Goal: Task Accomplishment & Management: Use online tool/utility

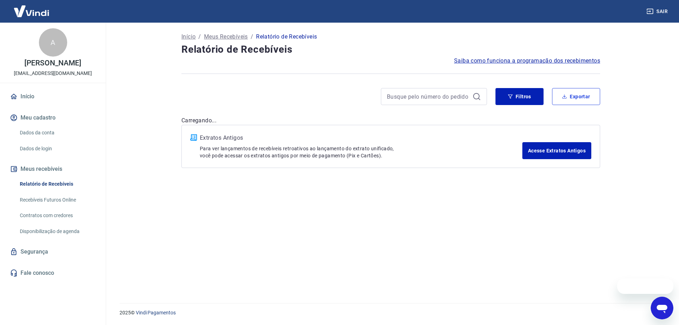
click at [580, 94] on button "Exportar" at bounding box center [576, 96] width 48 height 17
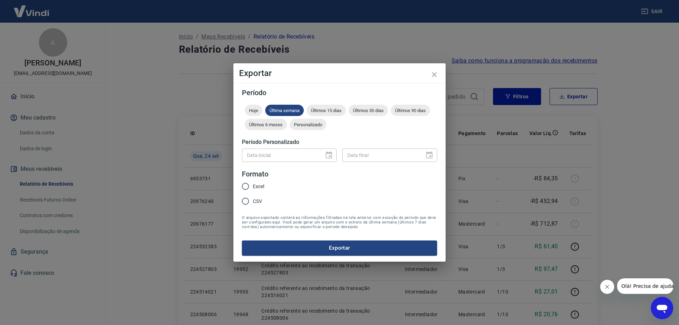
click at [303, 118] on div "Hoje Última semana Últimos 15 dias Últimos 30 dias Últimos 90 dias Últimos 6 me…" at bounding box center [339, 119] width 195 height 28
click at [305, 127] on div "Personalizado" at bounding box center [308, 124] width 37 height 11
click at [291, 37] on div "Exportar Período Hoje Última semana Últimos 15 dias Últimos 30 dias Últimos 90 …" at bounding box center [339, 162] width 679 height 325
